Goal: Navigation & Orientation: Go to known website

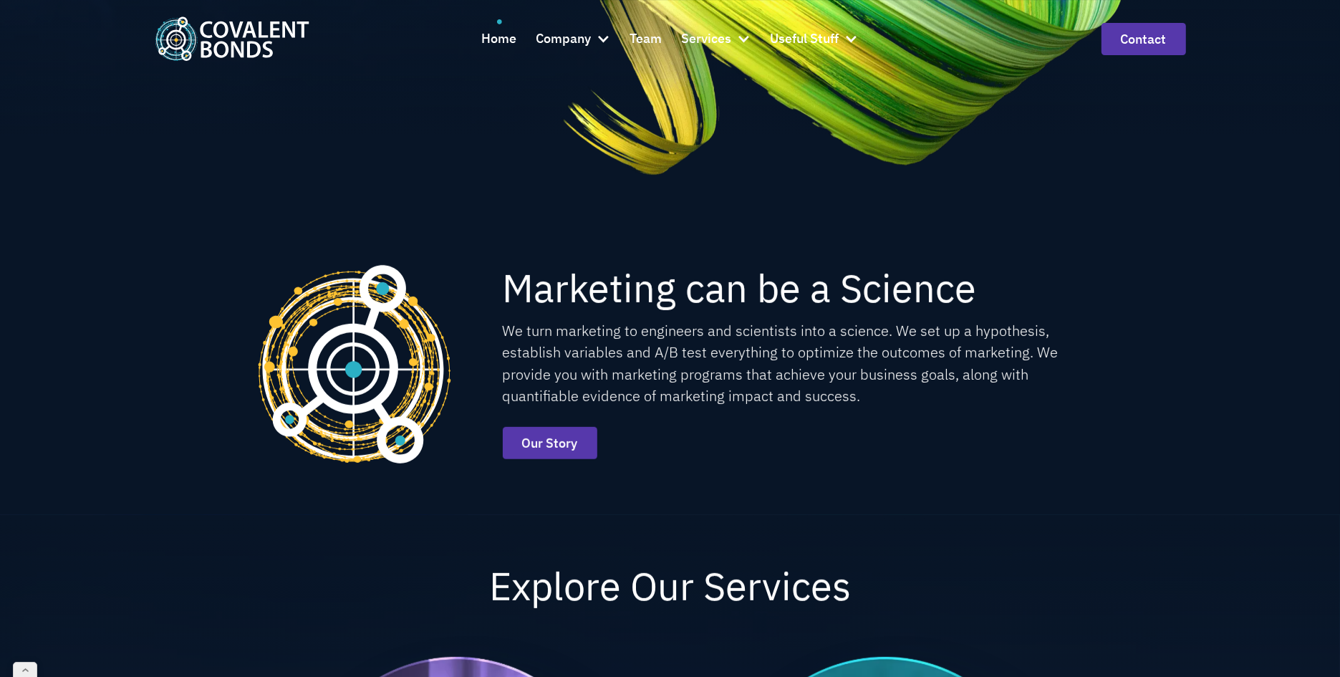
scroll to position [545, 0]
